Goal: Transaction & Acquisition: Download file/media

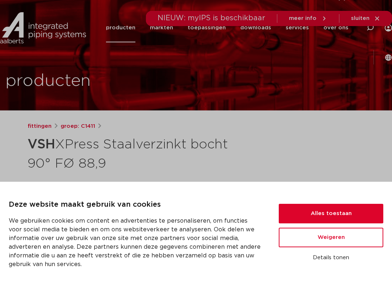
click at [330, 220] on button "Alles toestaan" at bounding box center [330, 214] width 104 height 20
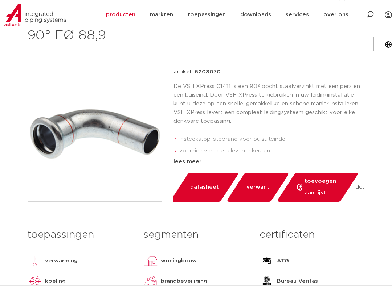
scroll to position [134, 0]
click at [202, 183] on span "datasheet" at bounding box center [204, 188] width 29 height 12
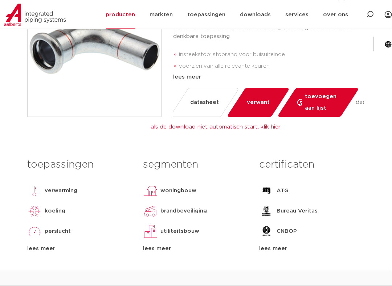
scroll to position [218, 0]
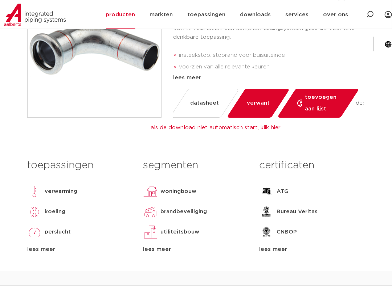
click at [270, 127] on link "als de download niet automatisch start, klik hier" at bounding box center [216, 127] width 130 height 5
click at [207, 127] on link "als de download niet automatisch start, klik hier" at bounding box center [216, 127] width 130 height 5
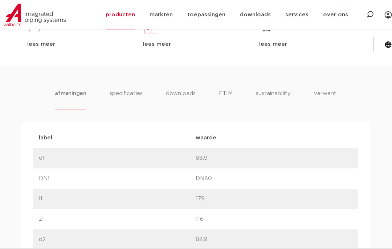
scroll to position [424, 0]
click at [133, 94] on li "specificaties" at bounding box center [125, 99] width 33 height 21
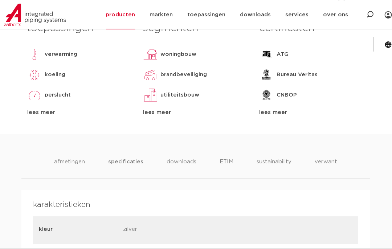
scroll to position [356, 0]
click at [184, 164] on li "downloads" at bounding box center [181, 167] width 30 height 21
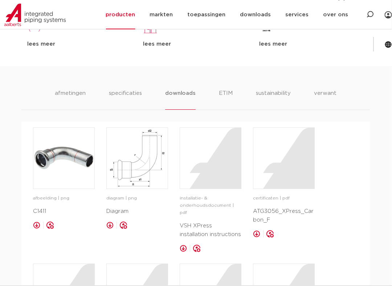
scroll to position [424, 0]
click at [329, 91] on li "verwant" at bounding box center [325, 99] width 22 height 21
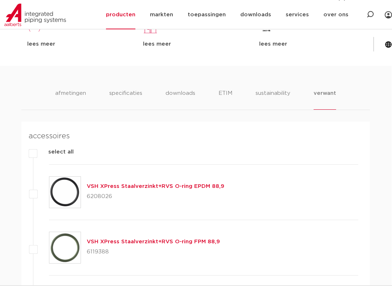
click at [275, 96] on li "sustainability" at bounding box center [272, 99] width 35 height 21
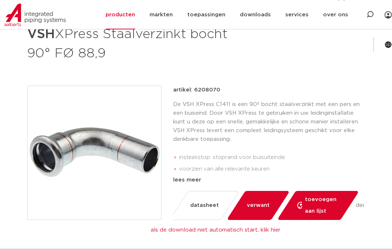
scroll to position [116, 0]
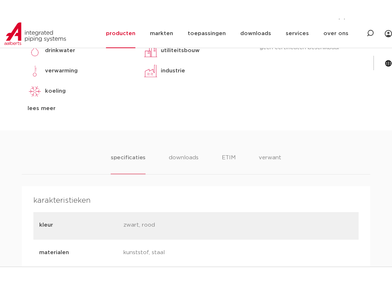
scroll to position [365, 0]
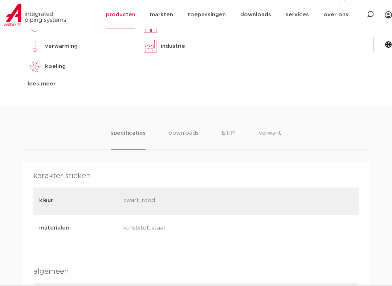
click at [183, 132] on li "downloads" at bounding box center [184, 139] width 30 height 21
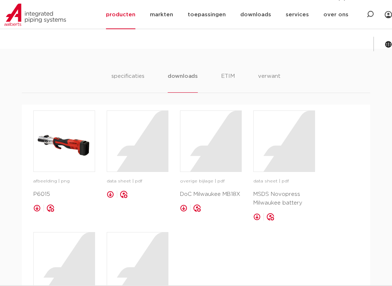
scroll to position [423, 0]
click at [132, 76] on li "specificaties" at bounding box center [127, 81] width 33 height 21
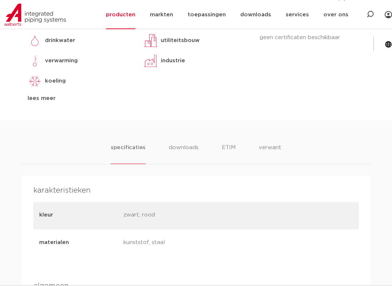
scroll to position [351, 0]
click at [187, 147] on li "downloads" at bounding box center [184, 154] width 30 height 21
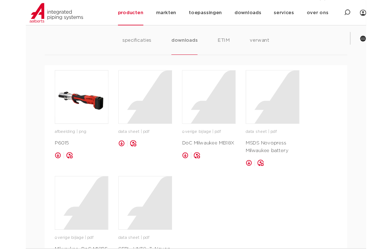
scroll to position [453, 0]
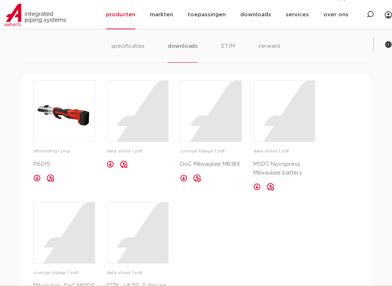
click at [146, 114] on div at bounding box center [137, 111] width 61 height 61
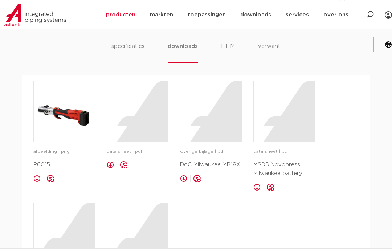
click at [228, 47] on div "Zoeken NIEUW: myIPS is beschikbaar meer info sluiten producten markten toepassi…" at bounding box center [239, 29] width 306 height 59
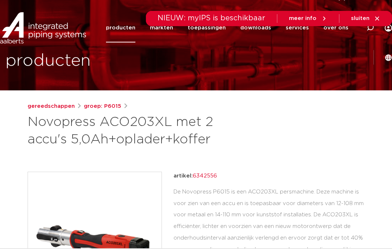
scroll to position [0, 0]
